Goal: Task Accomplishment & Management: Complete application form

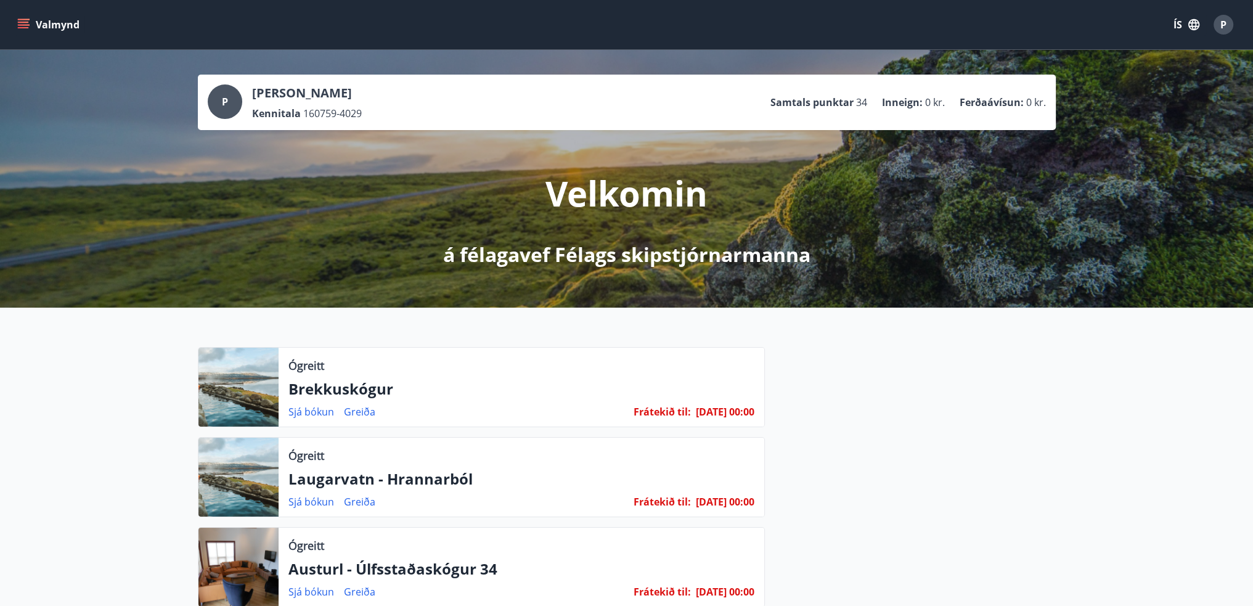
click at [1222, 25] on span "P" at bounding box center [1224, 25] width 6 height 14
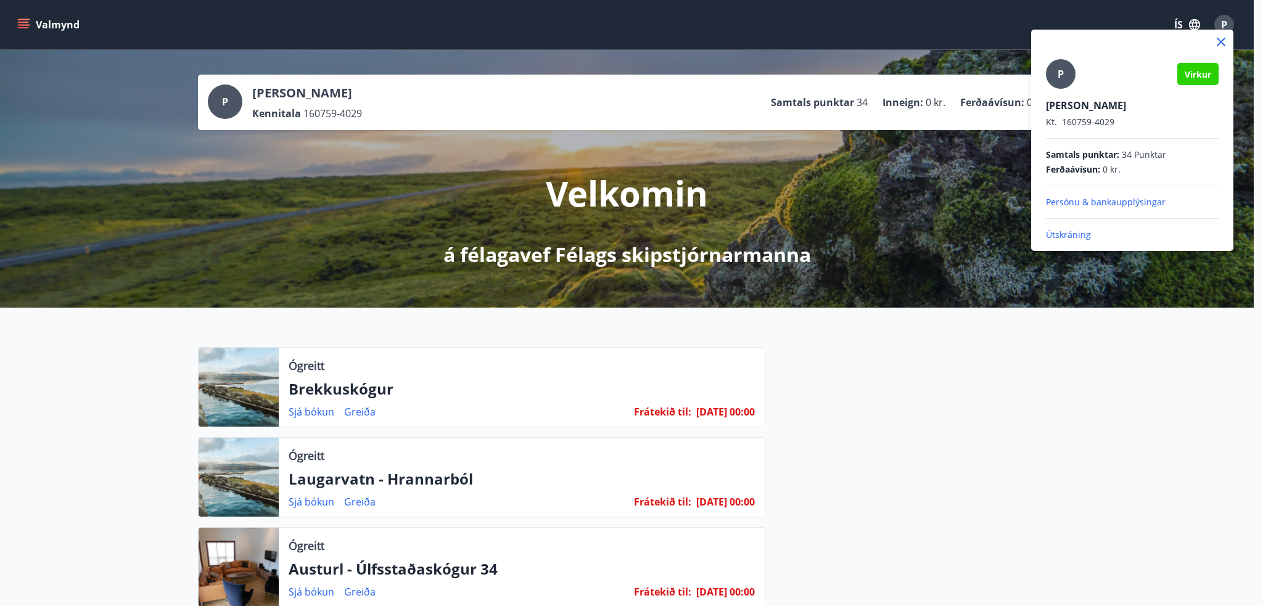
click at [1058, 202] on p "Persónu & bankaupplýsingar" at bounding box center [1132, 202] width 173 height 12
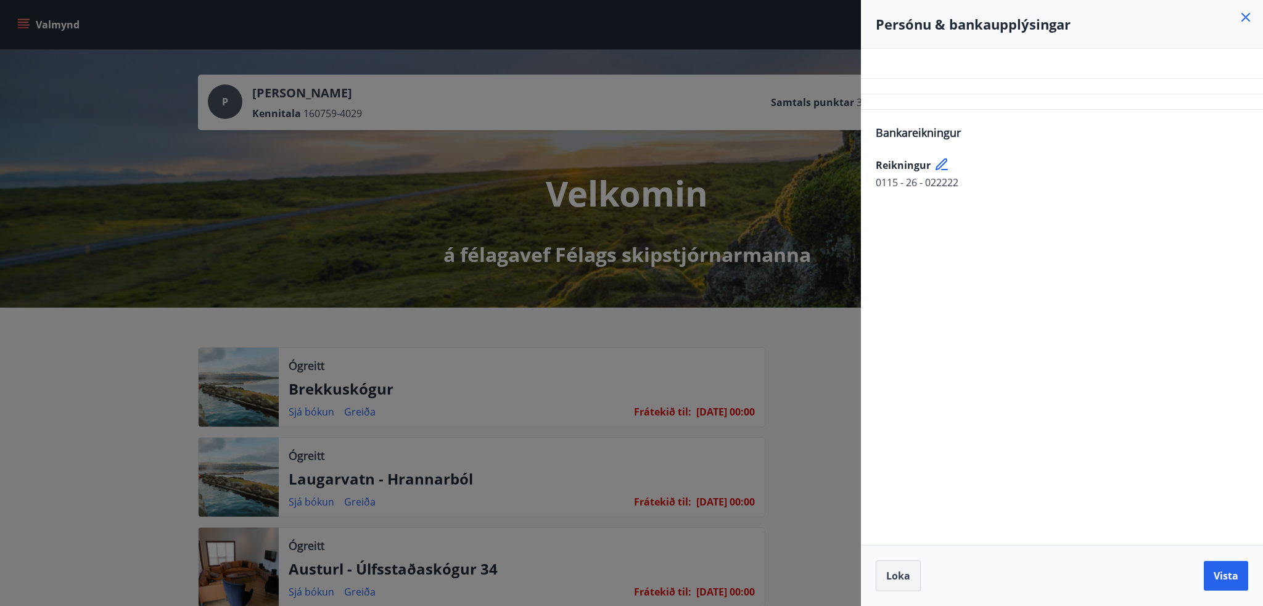
click at [888, 576] on span "Loka" at bounding box center [898, 576] width 24 height 14
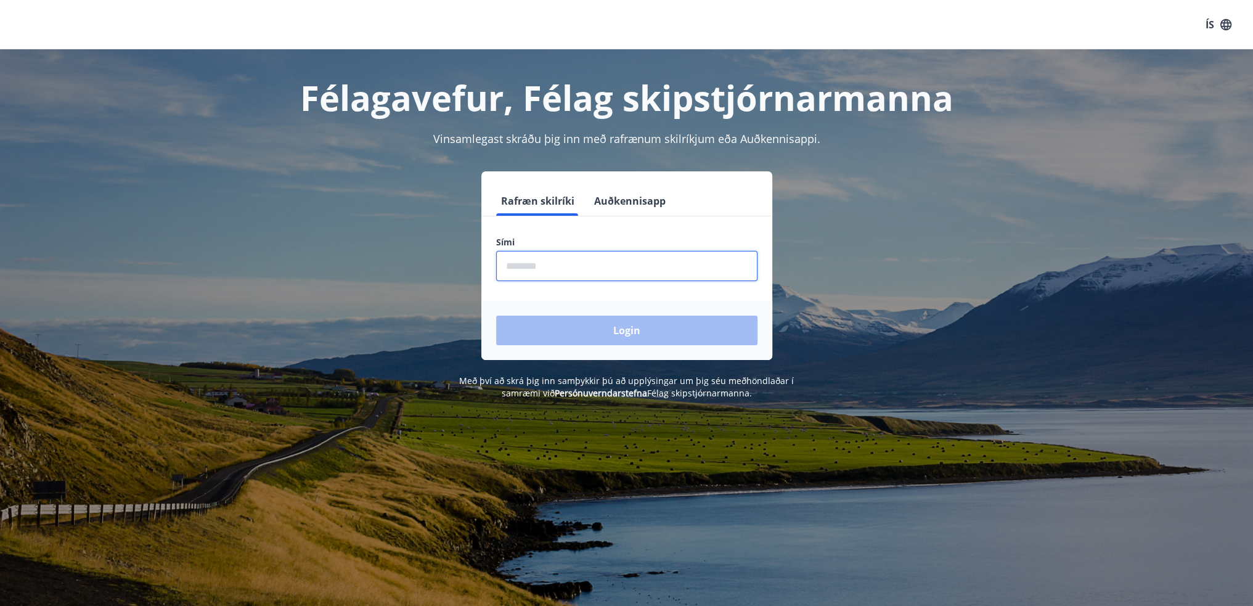
click at [583, 260] on input "phone" at bounding box center [626, 266] width 261 height 30
type input "********"
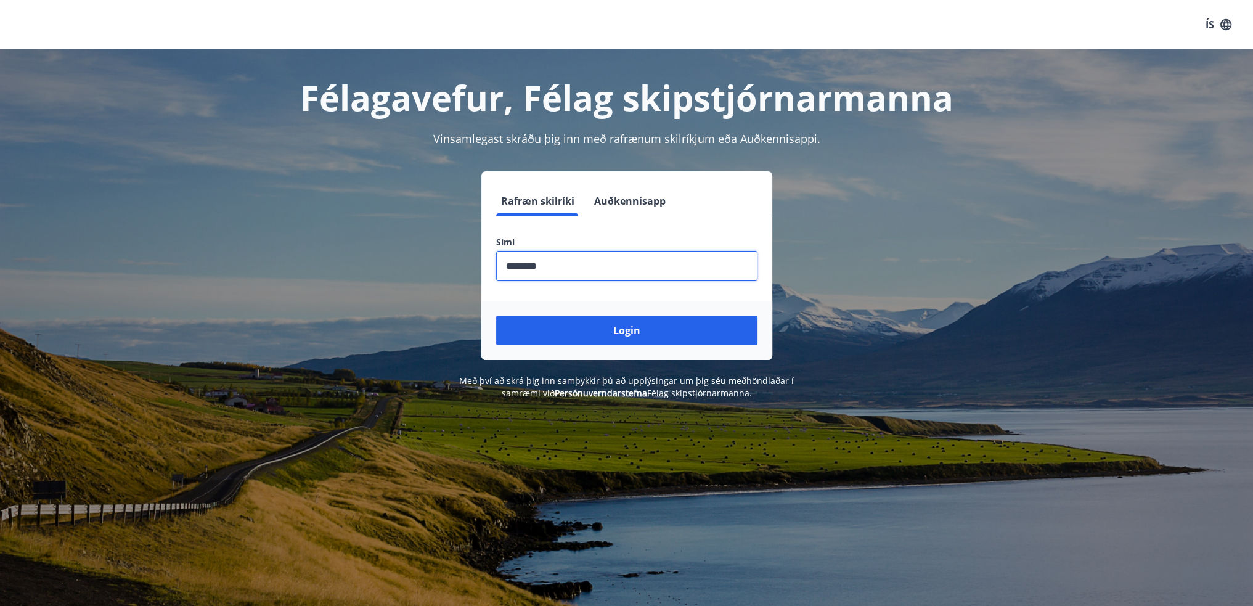
click at [586, 334] on button "Login" at bounding box center [626, 331] width 261 height 30
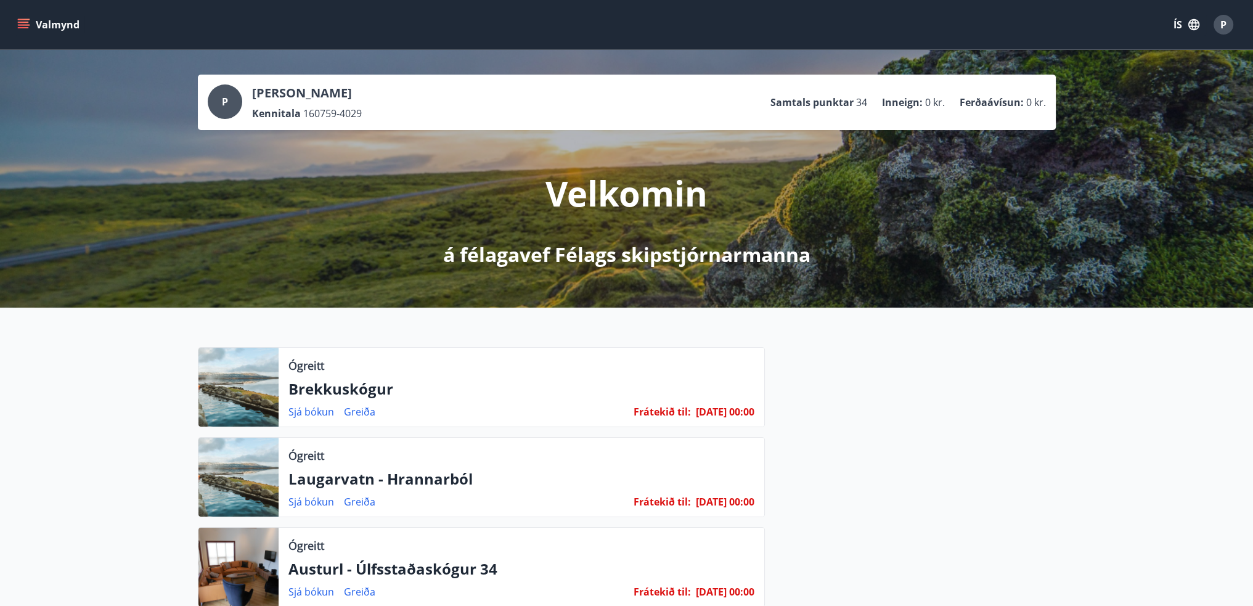
click at [232, 99] on div "P" at bounding box center [225, 101] width 35 height 35
click at [220, 101] on div "P" at bounding box center [225, 101] width 35 height 35
click at [25, 27] on icon "menu" at bounding box center [23, 24] width 12 height 12
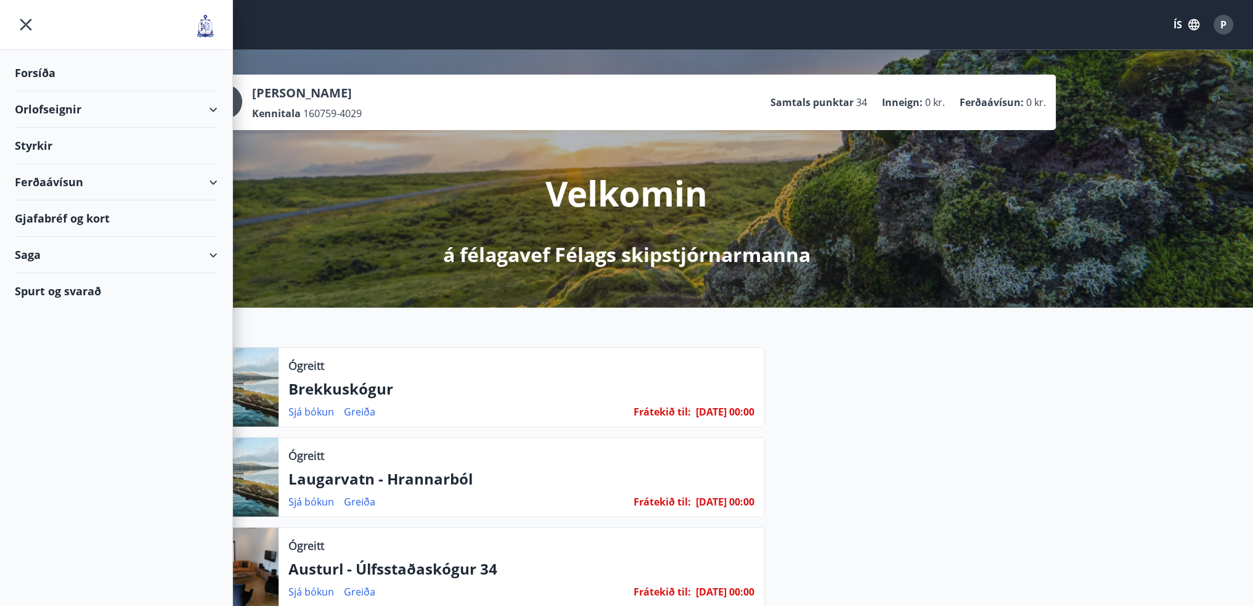
click at [38, 91] on div "Styrkir" at bounding box center [116, 73] width 203 height 36
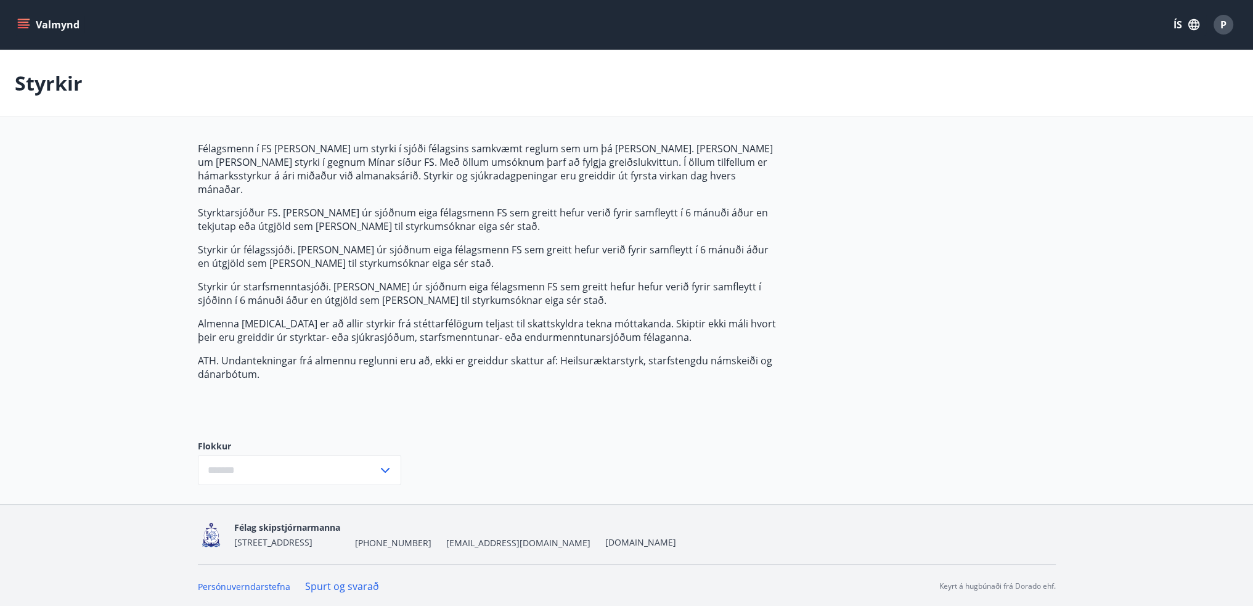
type input "***"
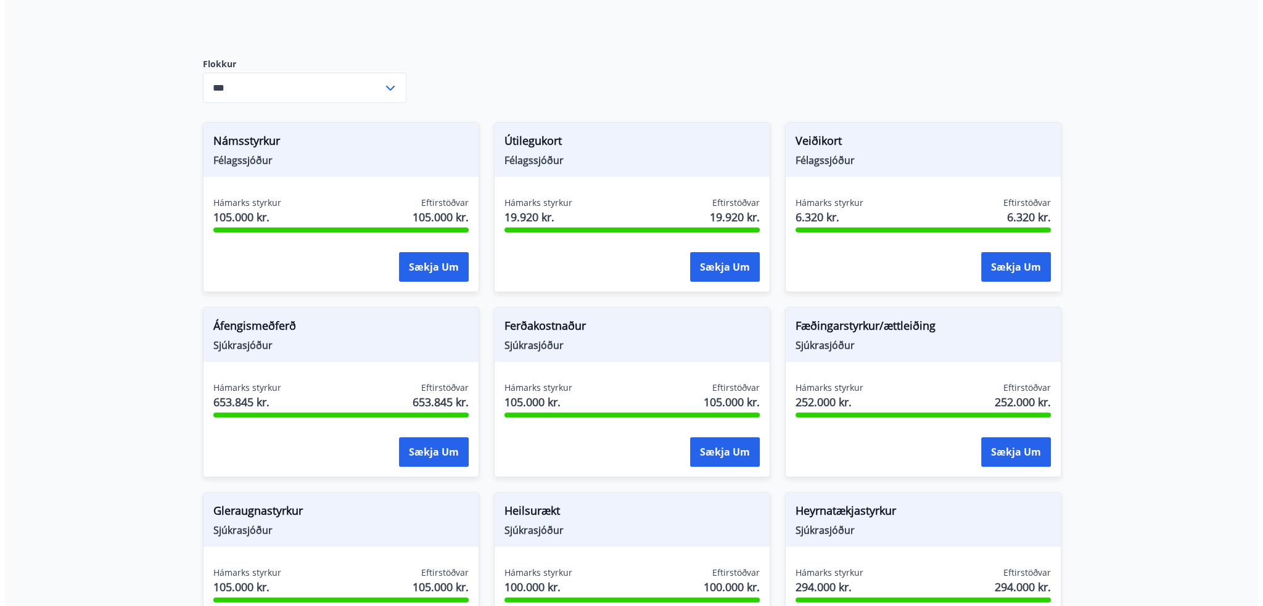
scroll to position [370, 0]
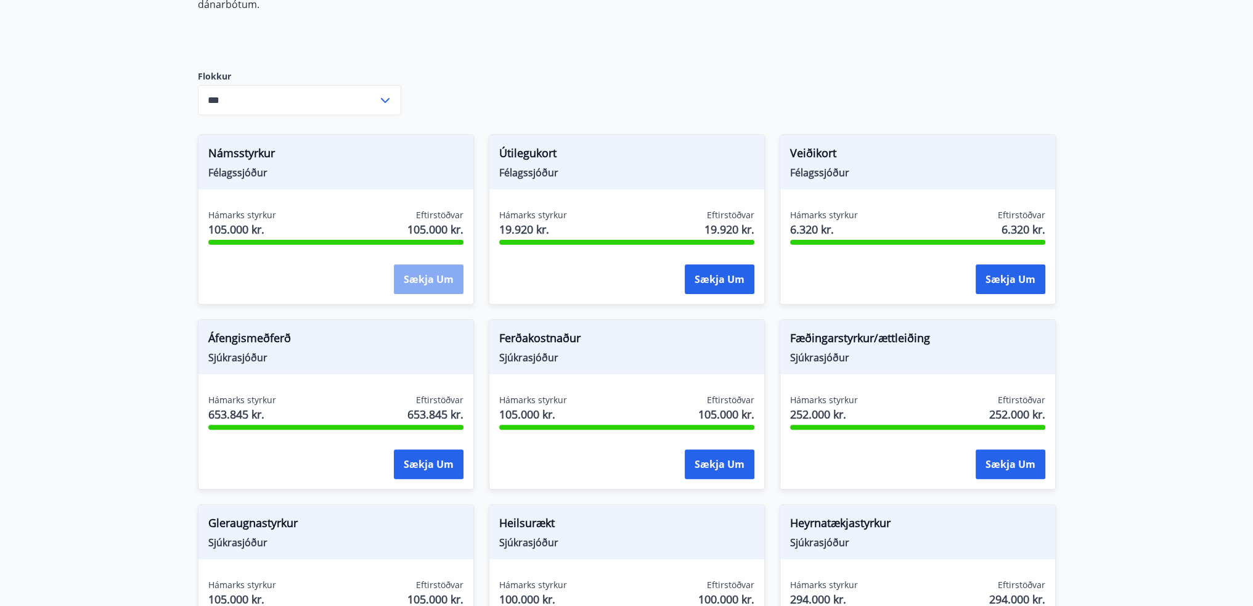
click at [416, 264] on button "Sækja um" at bounding box center [429, 279] width 70 height 30
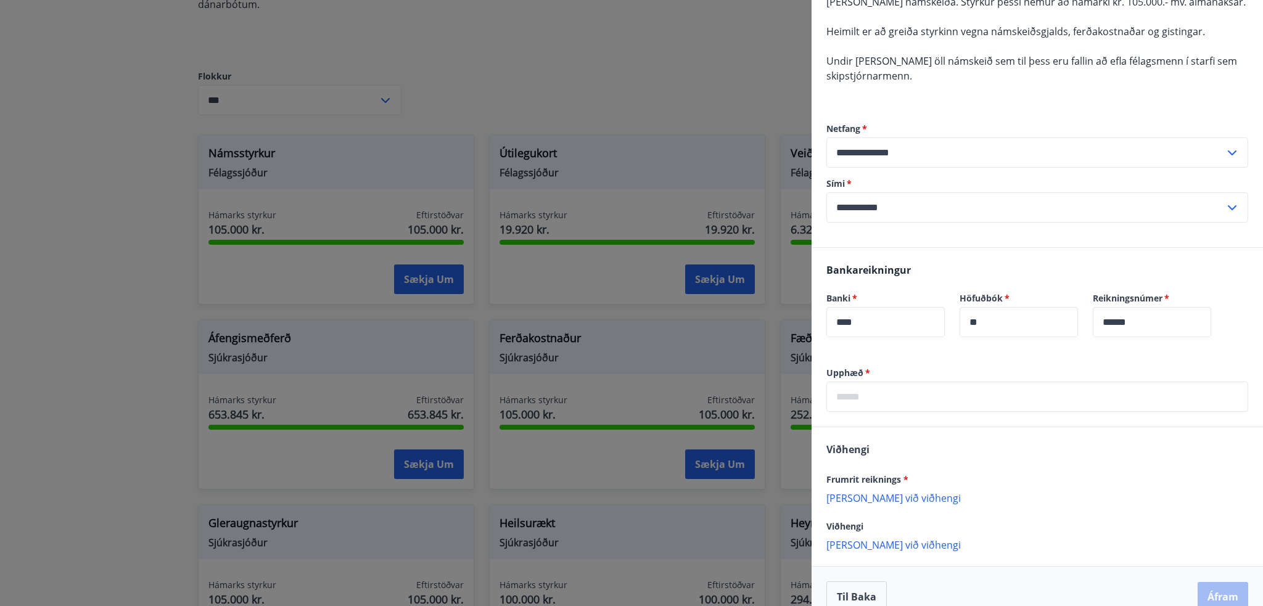
scroll to position [171, 0]
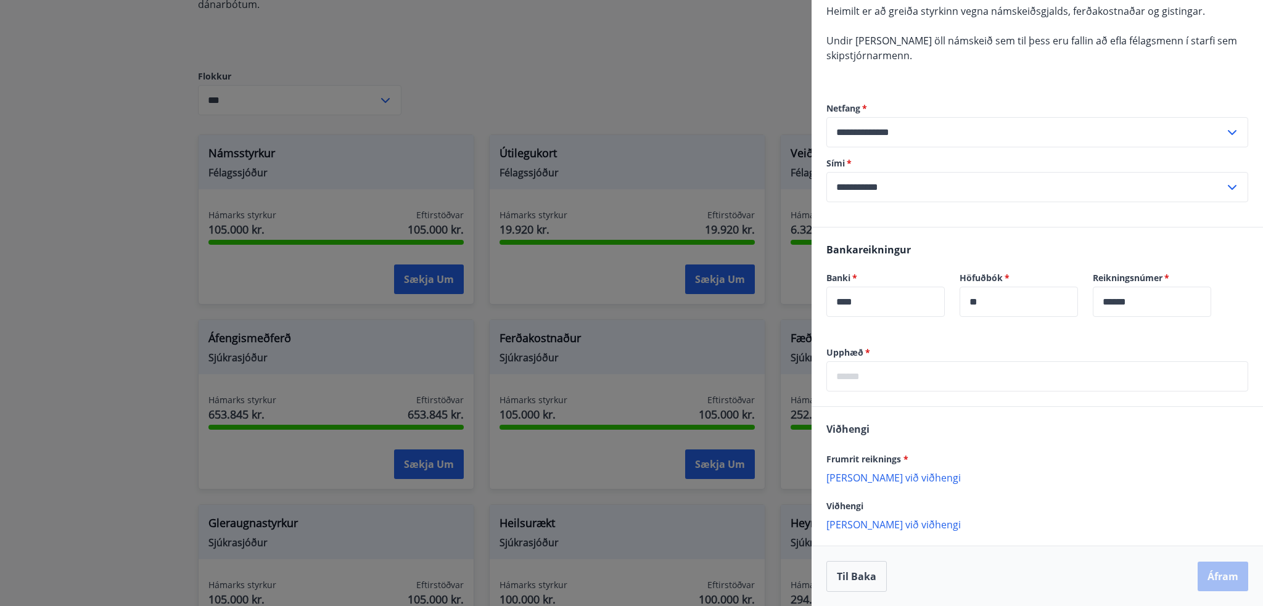
click at [863, 478] on p "Bæta við viðhengi" at bounding box center [1037, 477] width 422 height 12
click at [908, 374] on input "text" at bounding box center [1037, 376] width 422 height 30
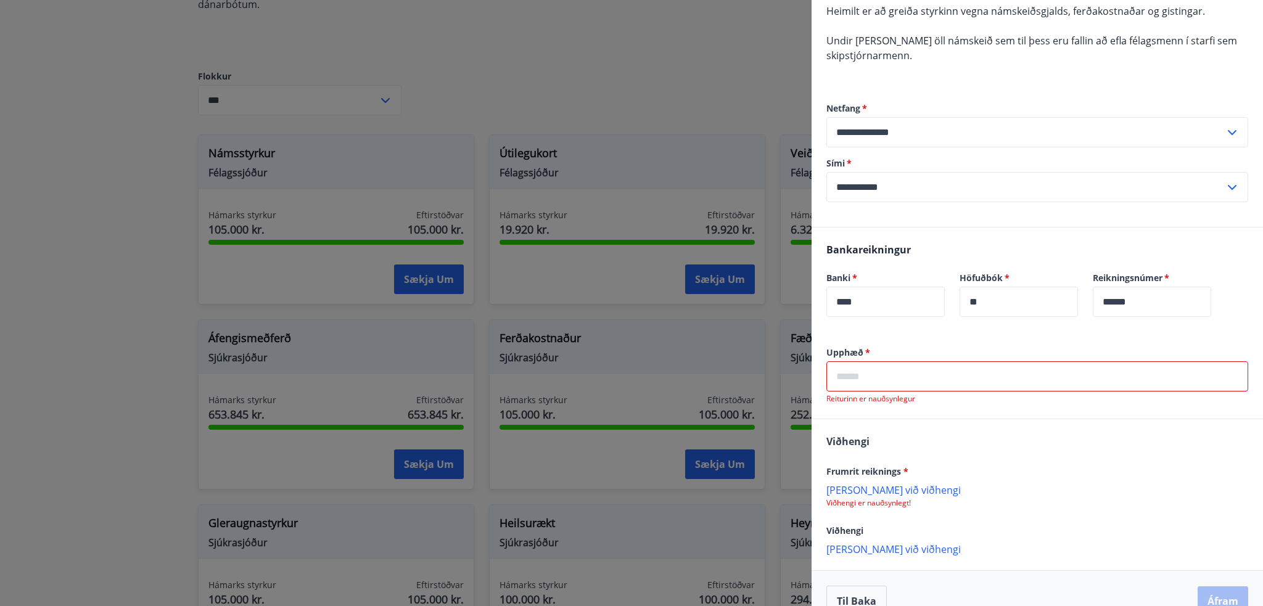
click at [880, 381] on input "text" at bounding box center [1037, 376] width 422 height 30
click at [853, 371] on input "text" at bounding box center [1037, 376] width 422 height 30
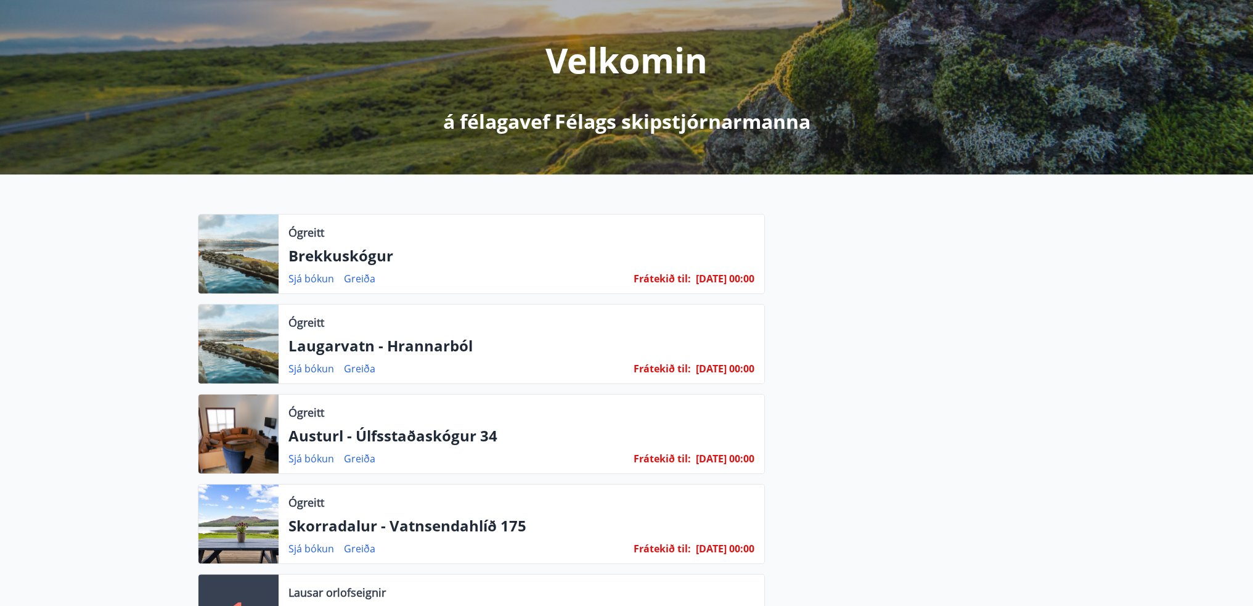
scroll to position [62, 0]
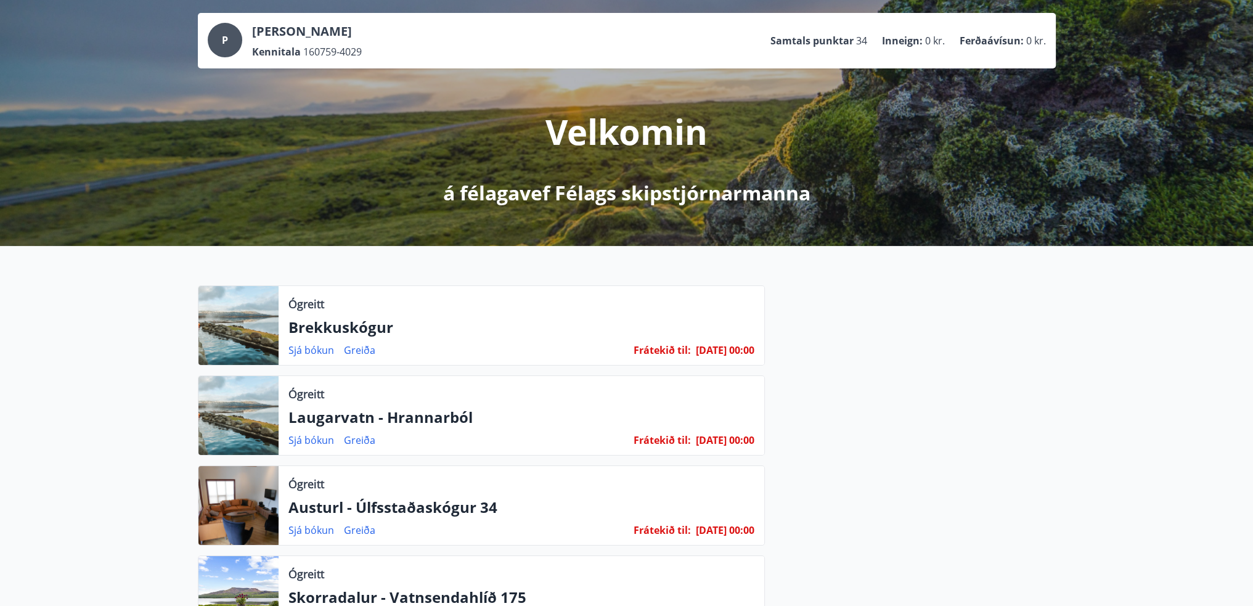
click at [224, 39] on span "P" at bounding box center [225, 40] width 6 height 14
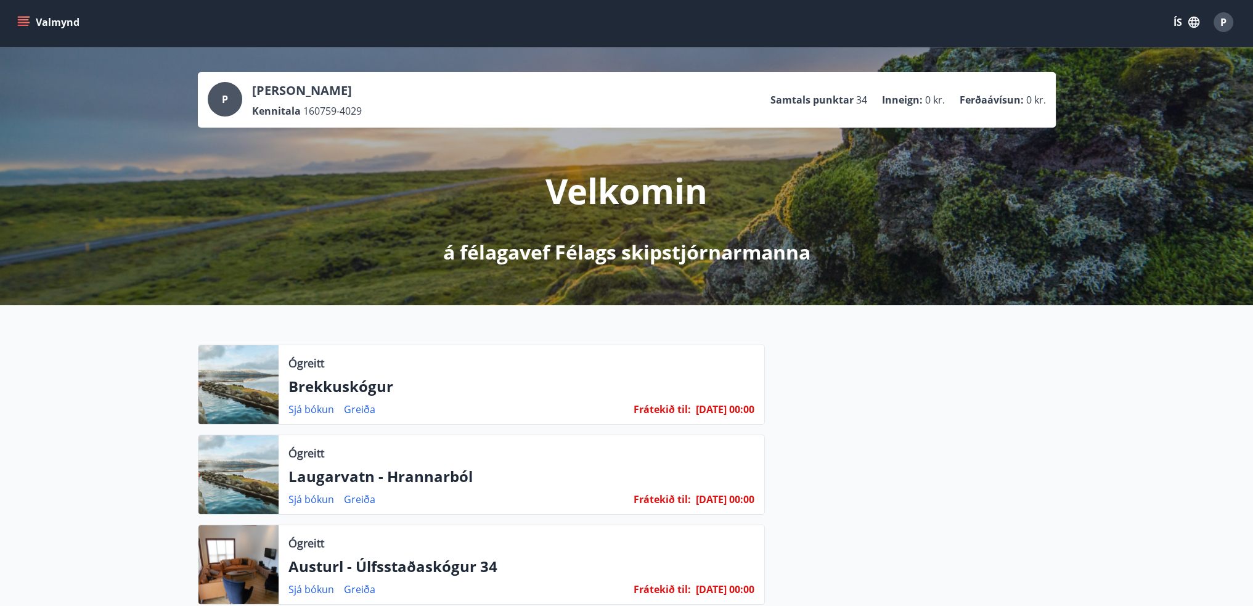
scroll to position [0, 0]
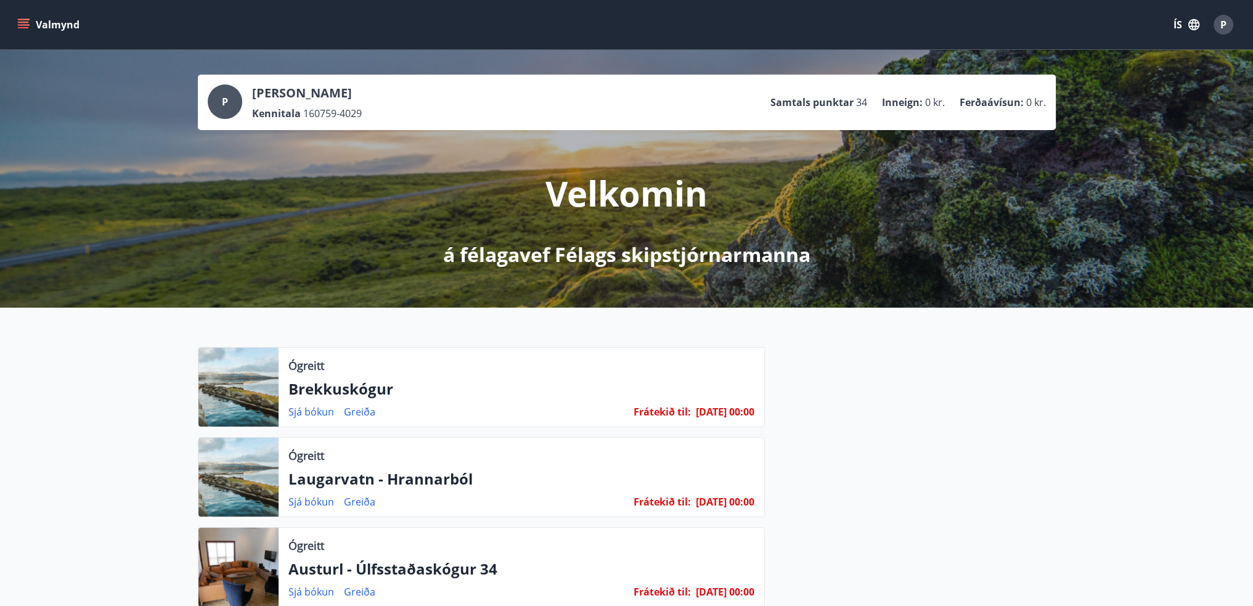
click at [1228, 25] on div "P" at bounding box center [1224, 25] width 20 height 20
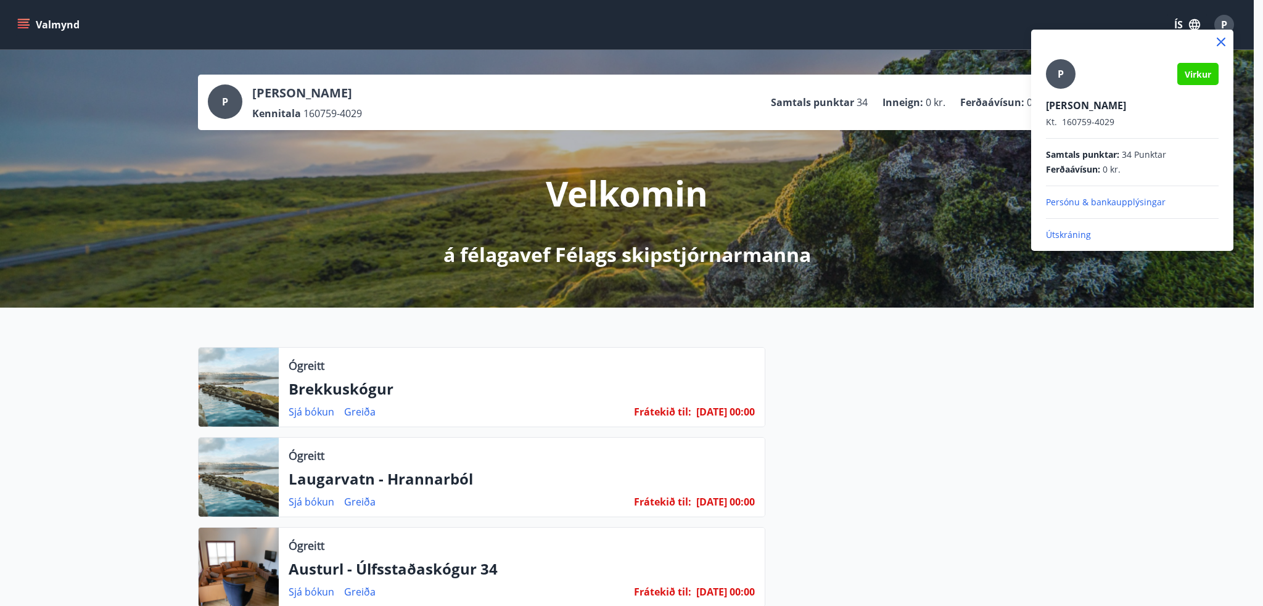
click at [874, 187] on div at bounding box center [631, 303] width 1263 height 606
